Goal: Navigation & Orientation: Find specific page/section

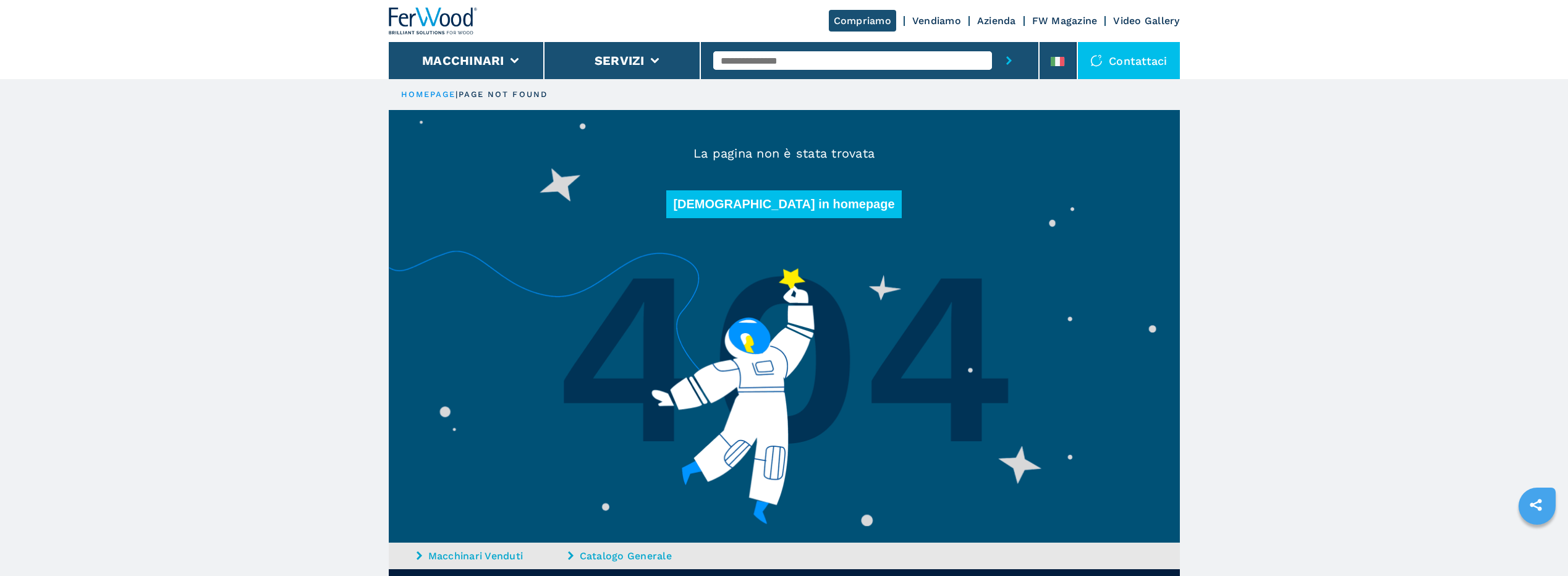
drag, startPoint x: 180, startPoint y: 450, endPoint x: 197, endPoint y: 426, distance: 29.4
click at [180, 450] on main "HOMEPAGE | page not found La pagina non è stata trovata Torna in homepage Macch…" at bounding box center [784, 384] width 1568 height 770
click at [420, 14] on img at bounding box center [433, 21] width 89 height 27
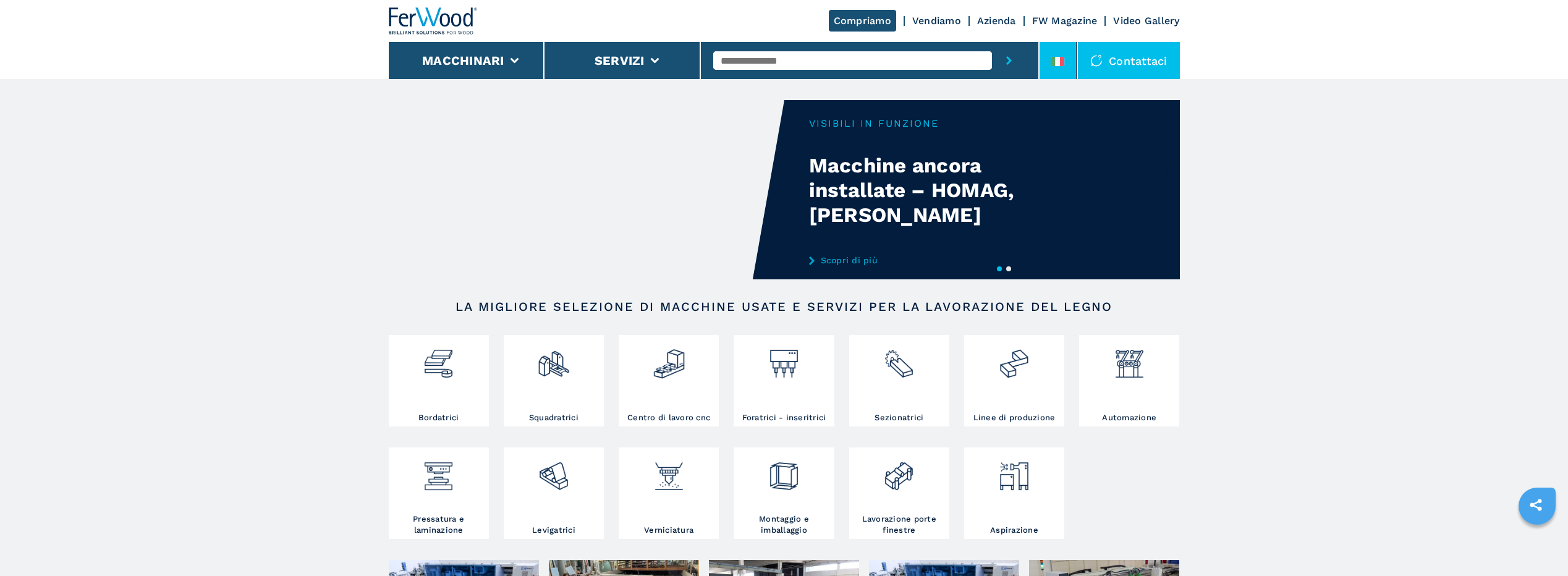
click at [1057, 57] on icon at bounding box center [1057, 61] width 13 height 10
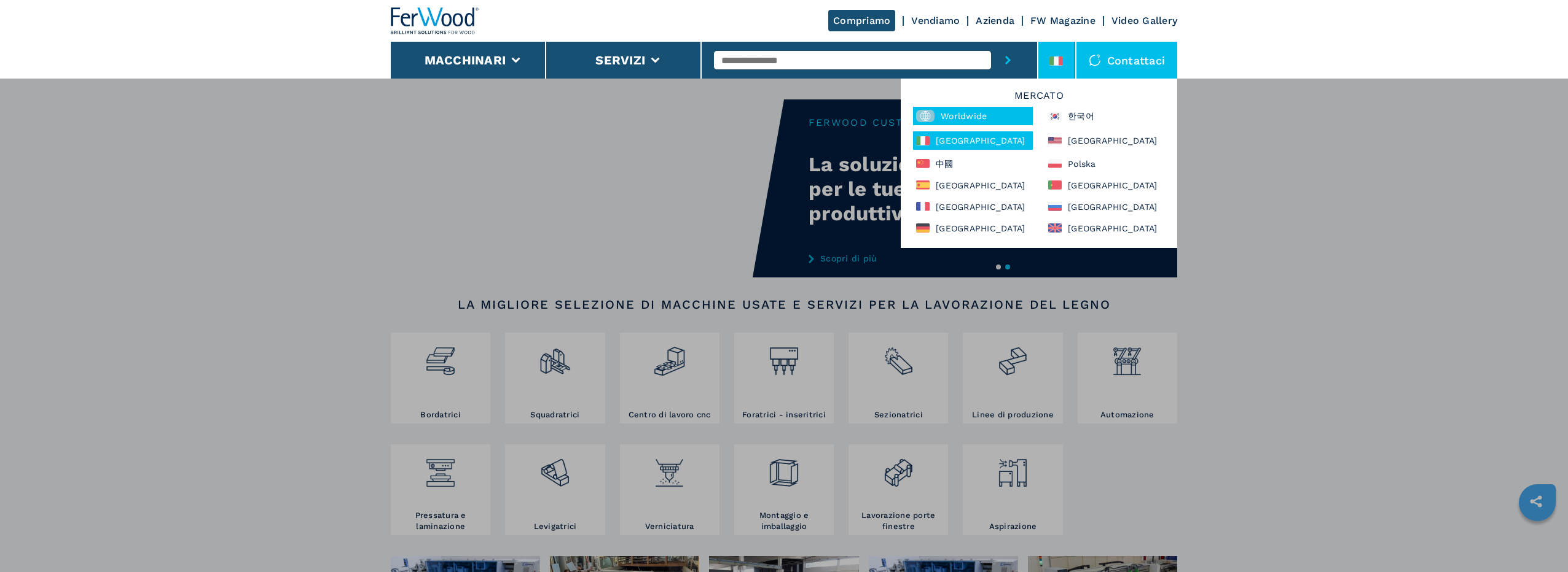
click at [967, 117] on div "Worldwide" at bounding box center [973, 115] width 120 height 18
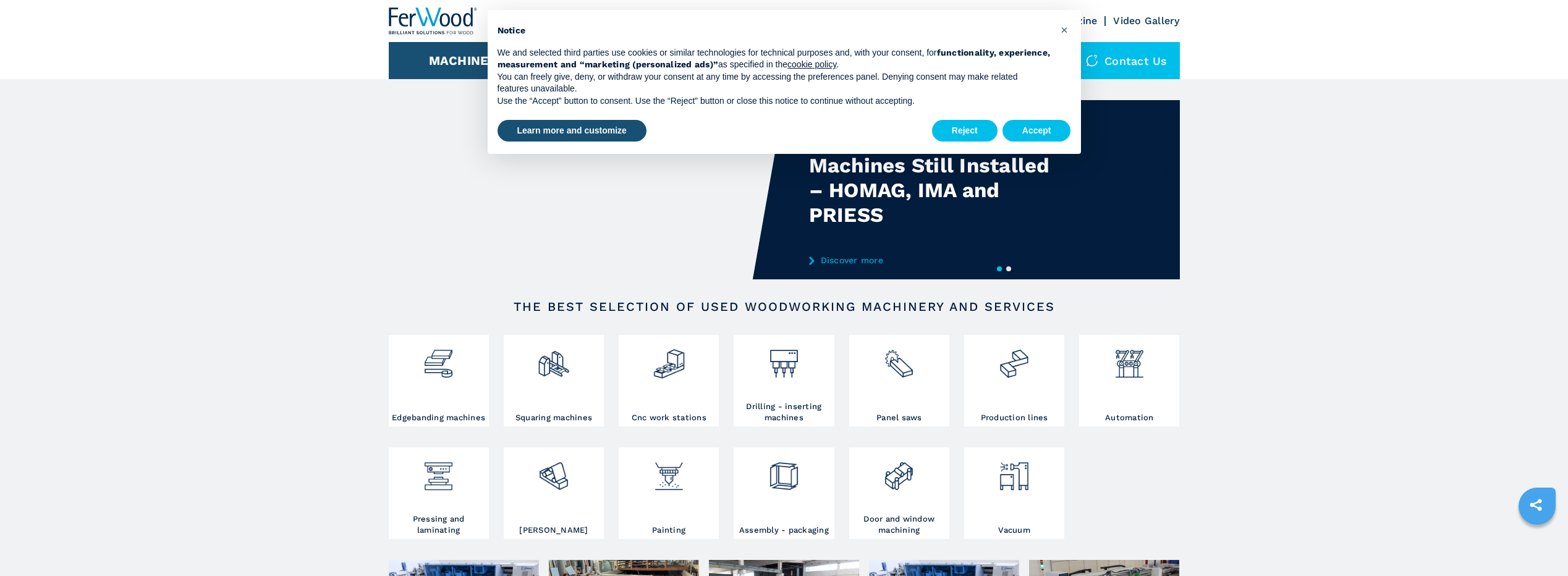
click at [1031, 122] on button "Accept" at bounding box center [1037, 130] width 69 height 22
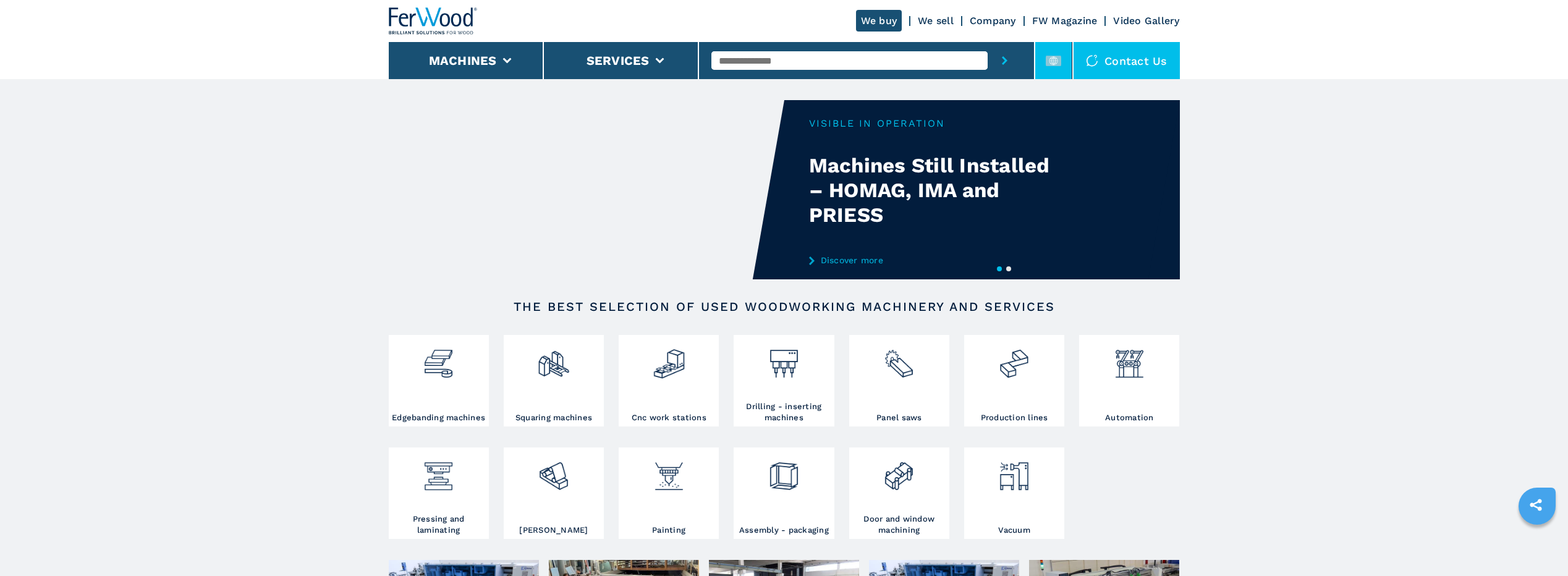
click at [1057, 59] on rect at bounding box center [1054, 60] width 15 height 11
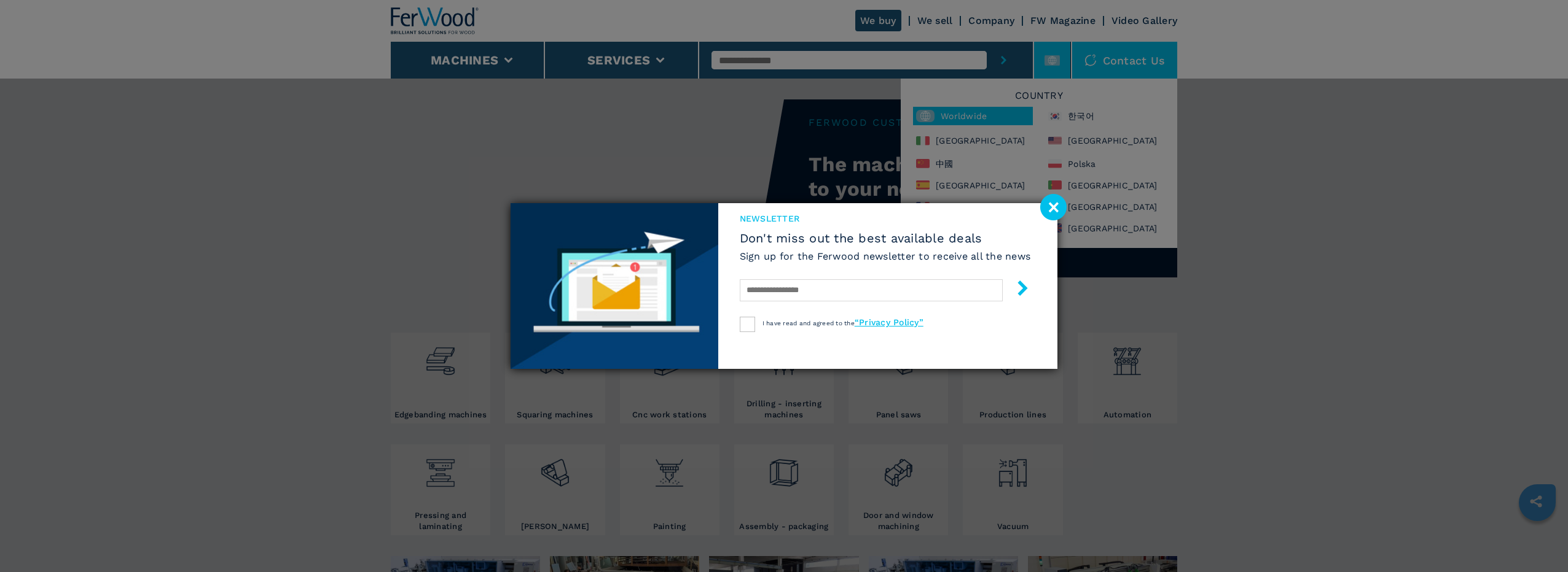
click at [1055, 208] on image at bounding box center [1053, 207] width 27 height 27
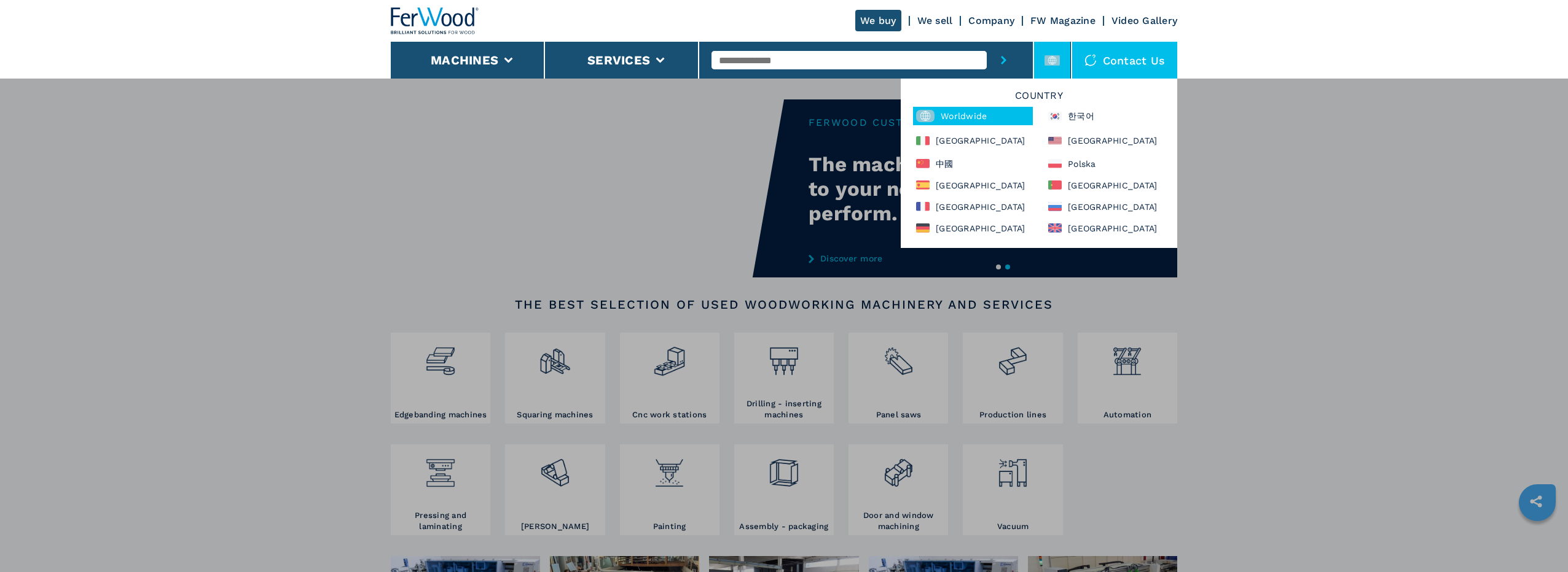
click at [1443, 217] on div "**********" at bounding box center [784, 364] width 1568 height 572
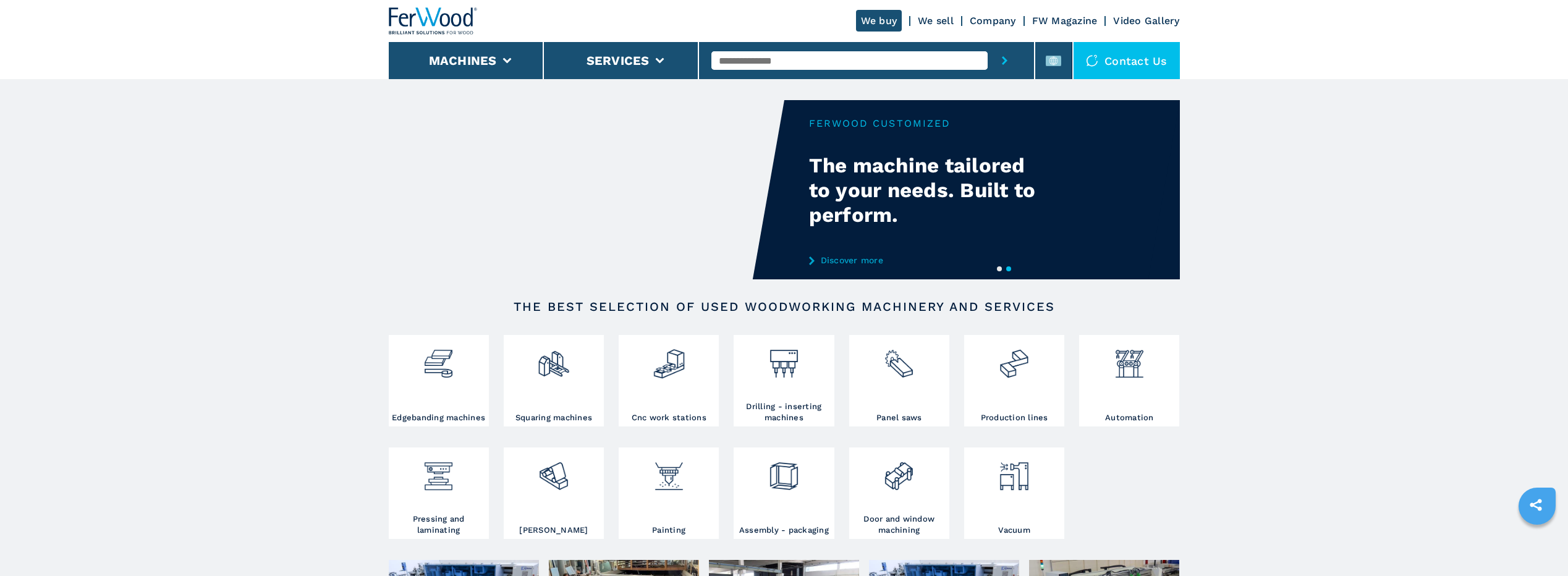
drag, startPoint x: 252, startPoint y: 176, endPoint x: 251, endPoint y: 137, distance: 39.0
